Goal: Task Accomplishment & Management: Manage account settings

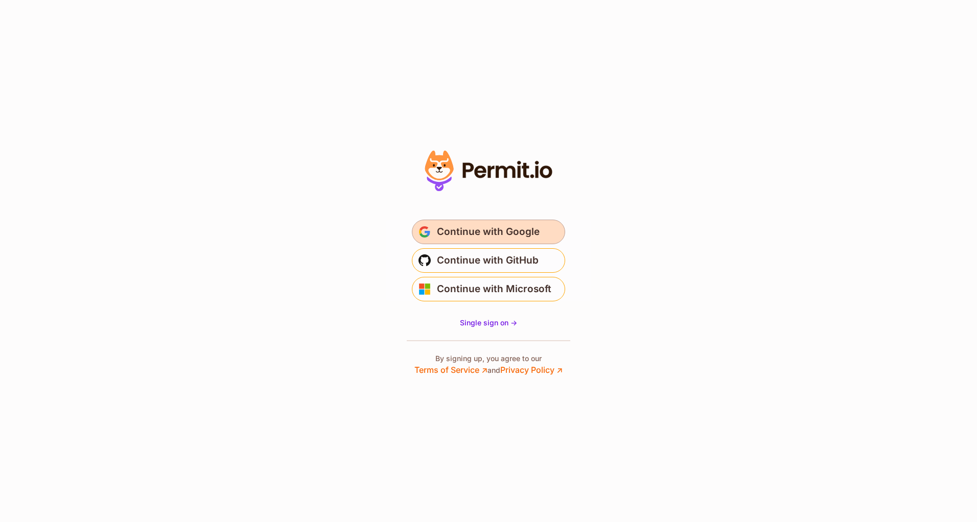
click at [497, 236] on span "Continue with Google" at bounding box center [488, 232] width 103 height 16
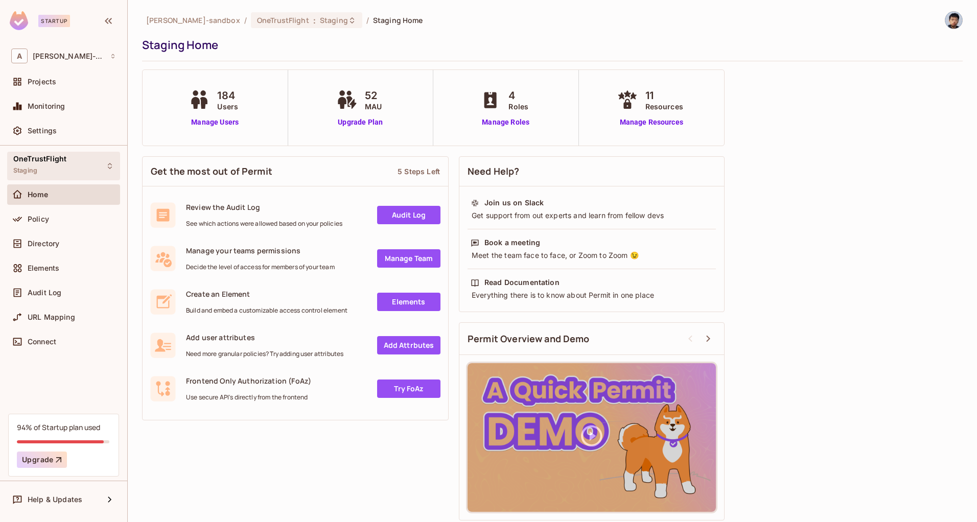
click at [96, 161] on div "OneTrustFlight Staging" at bounding box center [63, 166] width 113 height 28
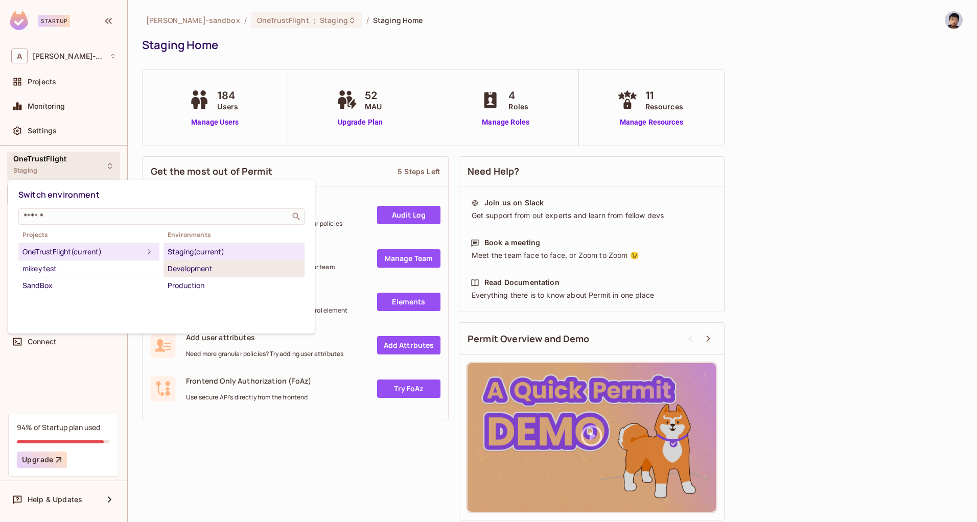
click at [205, 267] on div "Development" at bounding box center [234, 269] width 133 height 12
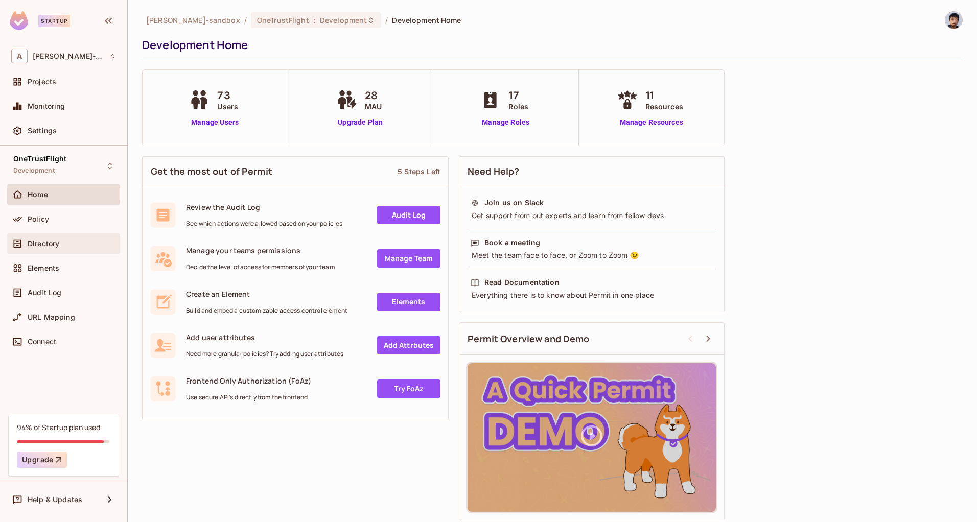
click at [44, 243] on span "Directory" at bounding box center [44, 244] width 32 height 8
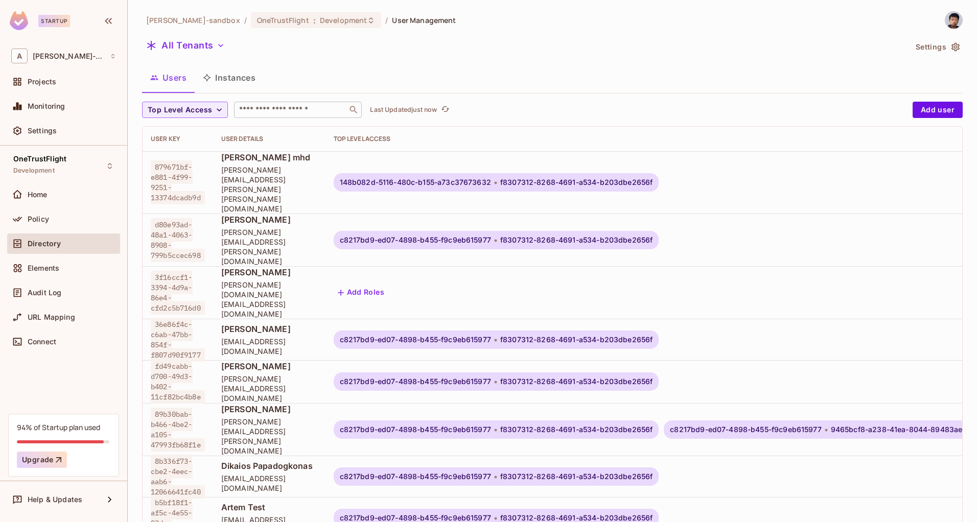
click at [287, 111] on input "text" at bounding box center [290, 110] width 107 height 10
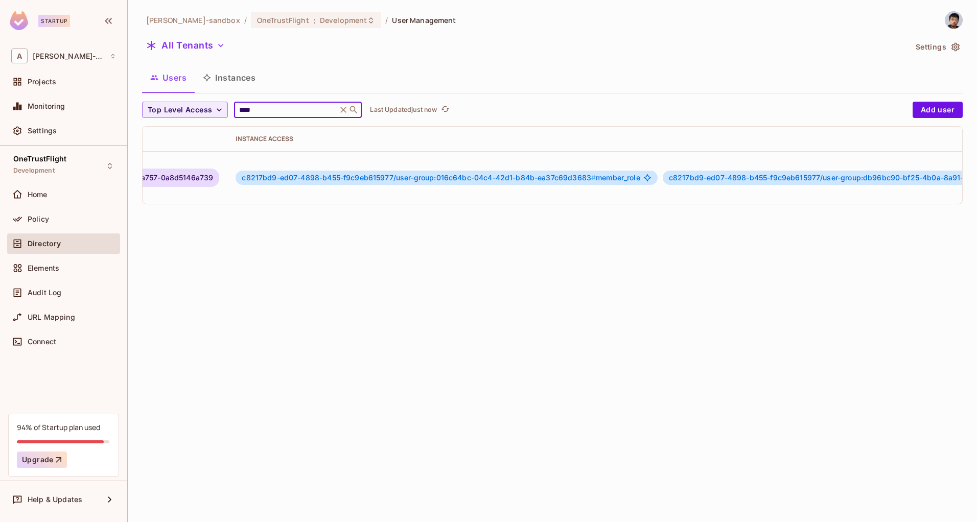
scroll to position [0, 966]
type input "****"
click at [940, 172] on icon "button" at bounding box center [946, 178] width 12 height 12
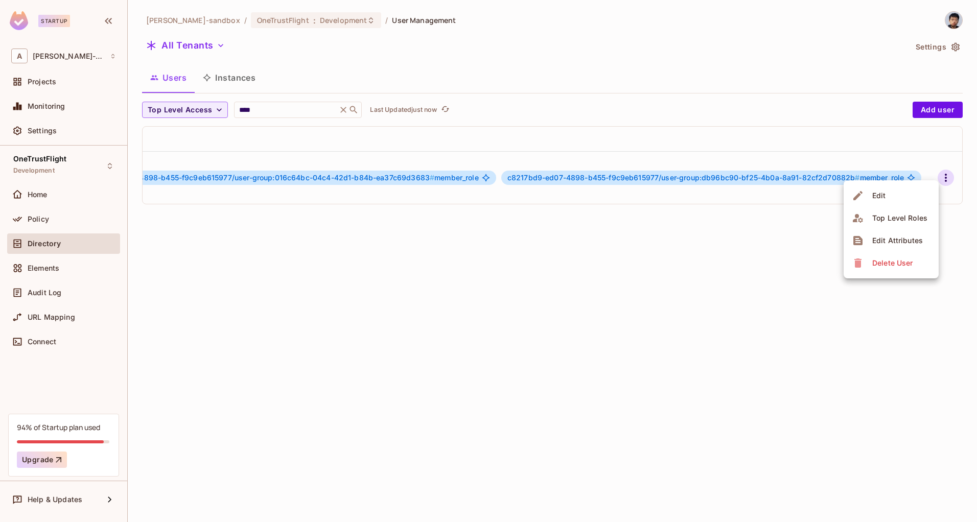
click at [877, 240] on div "Edit Attributes" at bounding box center [897, 241] width 51 height 10
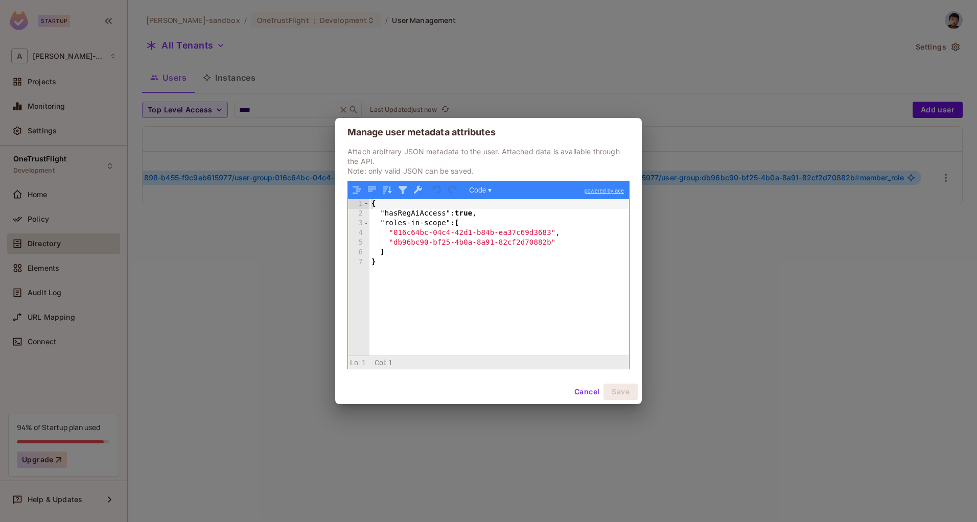
click at [450, 251] on div "{ "hasRegAiAccess" : true , "roles-in-scope" : [ "016c64bc-04c4-42d1-b84b-ea37c…" at bounding box center [500, 287] width 260 height 176
click at [490, 214] on div "{ "hasRegAiAccess" : true , "roles-in-scope" : [ "016c64bc-04c4-42d1-b84b-ea37c…" at bounding box center [500, 287] width 260 height 176
click at [591, 396] on button "Cancel" at bounding box center [586, 392] width 33 height 16
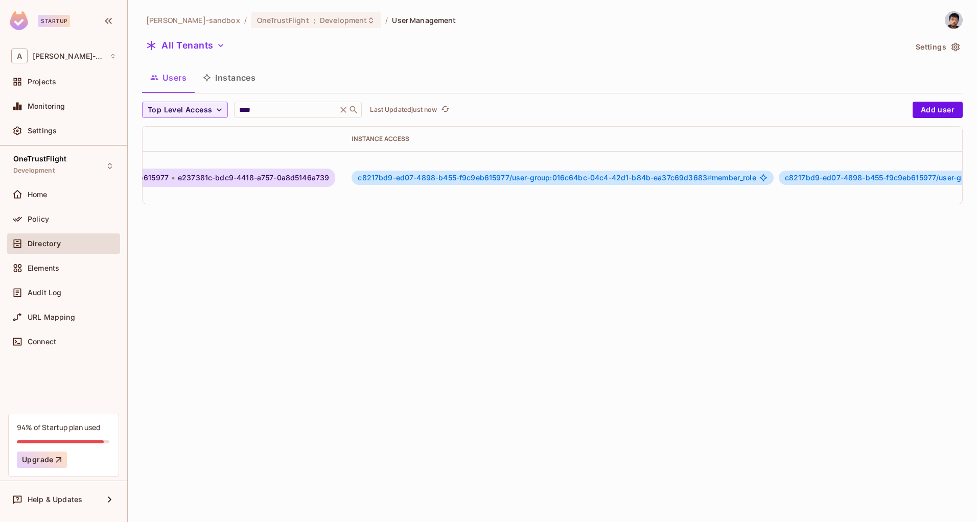
scroll to position [0, 0]
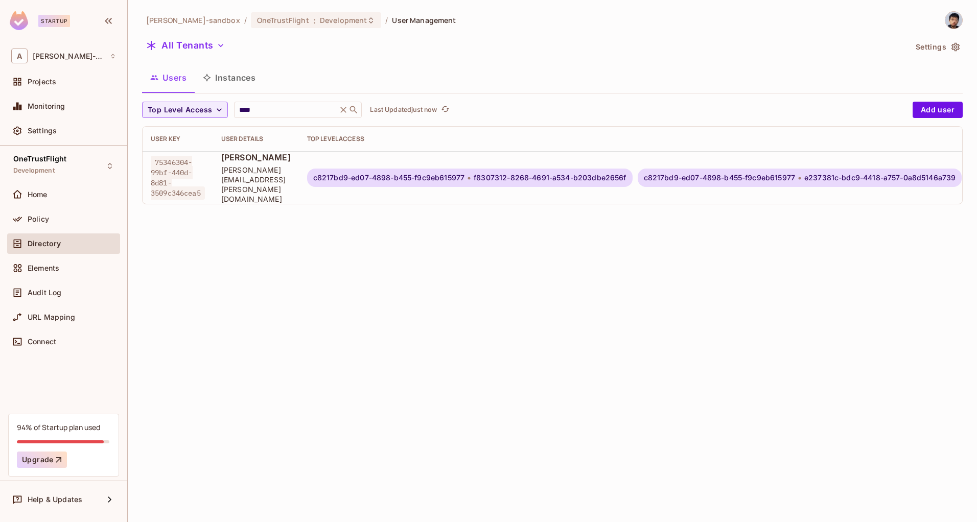
drag, startPoint x: 405, startPoint y: 317, endPoint x: 392, endPoint y: 333, distance: 21.1
click at [405, 317] on div "alex-trustflight-sandbox / OneTrustFlight : Development / User Management All T…" at bounding box center [552, 261] width 849 height 522
